Goal: Complete application form: Complete application form

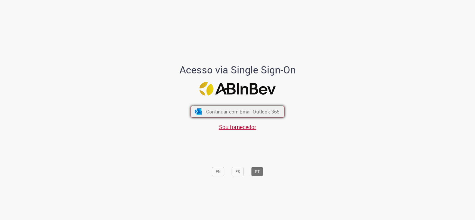
click at [209, 106] on button "Continuar com Email Outlook 365" at bounding box center [238, 112] width 94 height 12
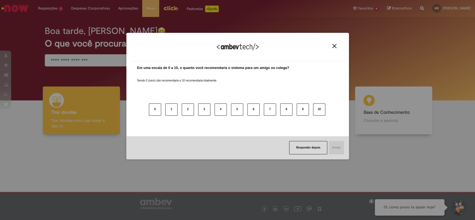
click at [52, 7] on div "Agradecemos seu feedback! Em uma escala de 0 a 10, o quanto você recomendaria o…" at bounding box center [237, 110] width 475 height 220
click at [332, 43] on div "Agradecemos seu feedback!" at bounding box center [237, 51] width 209 height 22
drag, startPoint x: 38, startPoint y: 3, endPoint x: 59, endPoint y: 9, distance: 21.7
click at [39, 3] on div "Agradecemos seu feedback! Em uma escala de 0 a 10, o quanto você recomendaria o…" at bounding box center [237, 110] width 475 height 220
click at [336, 47] on img "Close" at bounding box center [334, 46] width 4 height 4
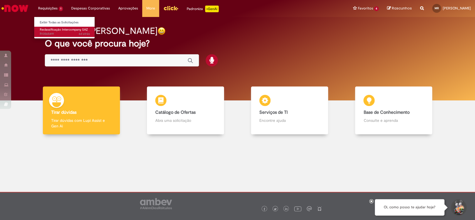
click at [60, 31] on span "Reclassificação Intercompany SAZ" at bounding box center [64, 30] width 48 height 4
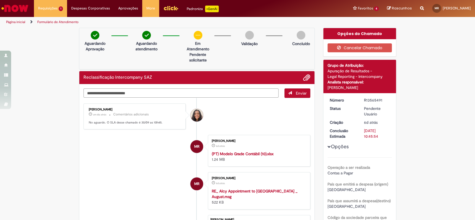
click at [205, 91] on textarea "Digite sua mensagem aqui..." at bounding box center [181, 93] width 195 height 9
